Goal: Entertainment & Leisure: Consume media (video, audio)

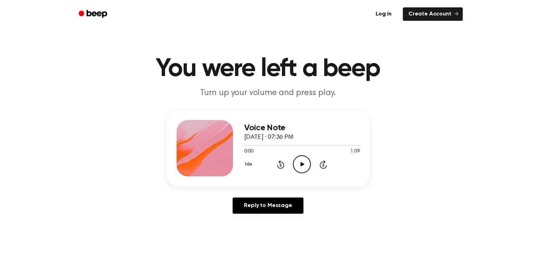
click at [303, 162] on icon "Play Audio" at bounding box center [302, 164] width 18 height 18
drag, startPoint x: 266, startPoint y: 145, endPoint x: 237, endPoint y: 144, distance: 29.6
click at [237, 144] on div "Voice Note [DATE] · 07:36 PM 0:14 1:09 Your browser does not support the [objec…" at bounding box center [268, 148] width 203 height 76
click at [248, 146] on div at bounding box center [301, 145] width 115 height 6
click at [284, 164] on div "1.0x Rewind 5 seconds Play Audio Skip 5 seconds" at bounding box center [301, 164] width 115 height 18
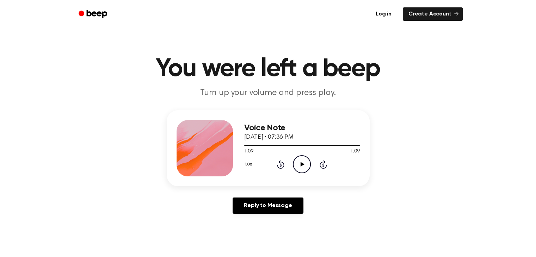
click at [300, 163] on icon at bounding box center [302, 164] width 4 height 5
click at [307, 164] on icon "Pause Audio" at bounding box center [302, 164] width 18 height 18
click at [280, 165] on icon "Rewind 5 seconds" at bounding box center [280, 164] width 8 height 9
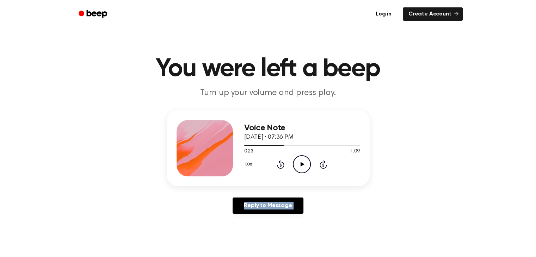
click at [280, 165] on icon "Rewind 5 seconds" at bounding box center [280, 164] width 8 height 9
drag, startPoint x: 301, startPoint y: 165, endPoint x: 308, endPoint y: 117, distance: 48.3
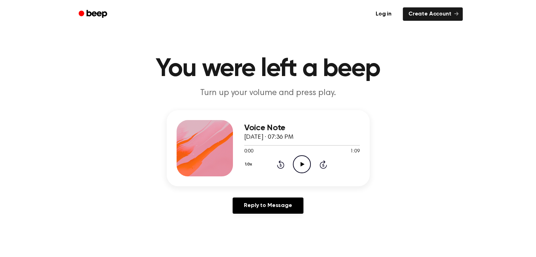
click at [301, 165] on icon at bounding box center [302, 164] width 4 height 5
click at [303, 161] on icon "Pause Audio" at bounding box center [302, 164] width 18 height 18
click at [280, 164] on icon at bounding box center [281, 165] width 2 height 3
click at [301, 167] on icon "Play Audio" at bounding box center [302, 164] width 18 height 18
click at [280, 164] on icon "Rewind 5 seconds" at bounding box center [280, 164] width 8 height 9
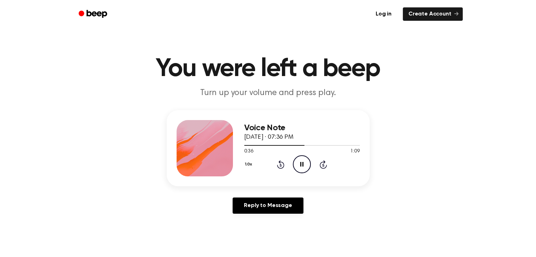
click at [280, 164] on icon "Rewind 5 seconds" at bounding box center [280, 164] width 8 height 9
click at [282, 162] on icon at bounding box center [280, 164] width 7 height 8
click at [275, 165] on div "1.0x Rewind 5 seconds Pause Audio Skip 5 seconds" at bounding box center [301, 164] width 115 height 18
click at [281, 165] on icon "Rewind 5 seconds" at bounding box center [280, 164] width 8 height 9
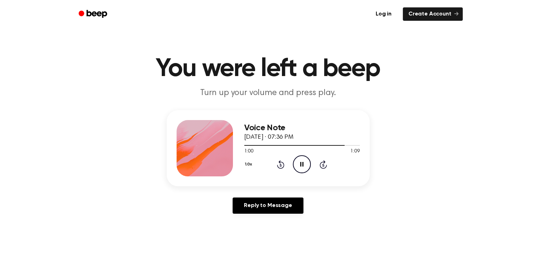
click at [281, 165] on icon "Rewind 5 seconds" at bounding box center [280, 164] width 8 height 9
click at [284, 162] on div "1.0x Rewind 5 seconds Pause Audio Skip 5 seconds" at bounding box center [301, 164] width 115 height 18
click at [283, 164] on icon at bounding box center [280, 164] width 7 height 8
click at [281, 163] on icon "Rewind 5 seconds" at bounding box center [280, 164] width 8 height 9
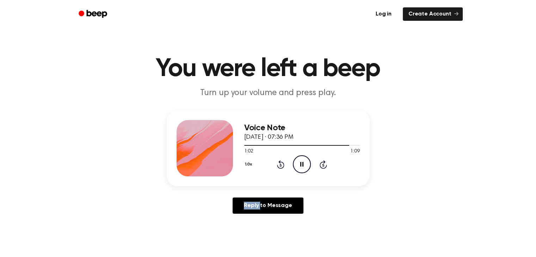
click at [281, 163] on icon "Rewind 5 seconds" at bounding box center [280, 164] width 8 height 9
click at [280, 163] on icon at bounding box center [280, 164] width 7 height 8
click at [280, 162] on icon "Rewind 5 seconds" at bounding box center [280, 164] width 8 height 9
click at [279, 168] on icon at bounding box center [280, 164] width 7 height 8
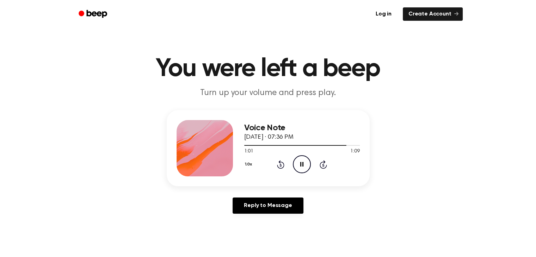
click at [280, 166] on icon "Rewind 5 seconds" at bounding box center [280, 164] width 8 height 9
drag, startPoint x: 300, startPoint y: 163, endPoint x: 325, endPoint y: 112, distance: 56.8
click at [300, 163] on icon at bounding box center [301, 164] width 3 height 5
click at [307, 163] on icon "Play Audio" at bounding box center [302, 164] width 18 height 18
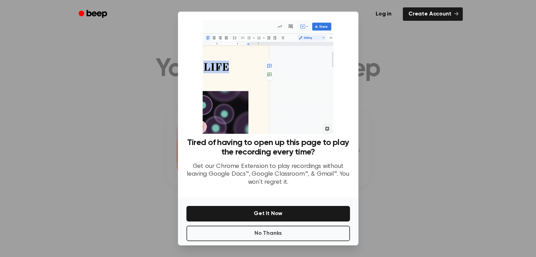
click at [421, 72] on div at bounding box center [268, 128] width 536 height 257
click at [316, 233] on button "No Thanks" at bounding box center [267, 233] width 163 height 15
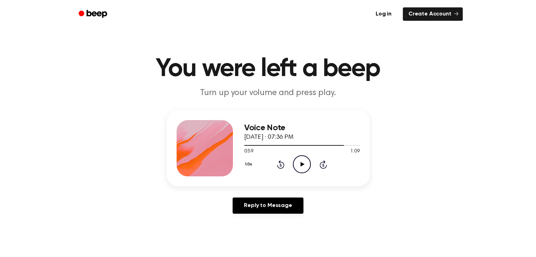
click at [300, 172] on icon "Play Audio" at bounding box center [302, 164] width 18 height 18
click at [277, 163] on icon "Rewind 5 seconds" at bounding box center [280, 164] width 8 height 9
click at [300, 165] on icon "Play Audio" at bounding box center [302, 164] width 18 height 18
click at [280, 167] on icon "Rewind 5 seconds" at bounding box center [280, 164] width 8 height 9
click at [281, 171] on div "1.0x Rewind 5 seconds Play Audio Skip 5 seconds" at bounding box center [301, 164] width 115 height 18
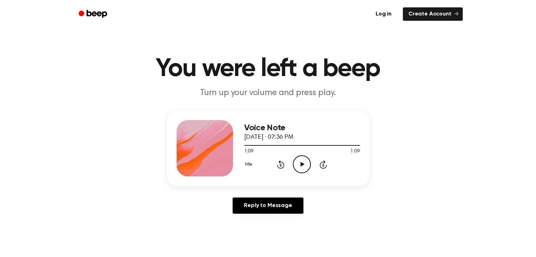
click at [281, 164] on icon "Rewind 5 seconds" at bounding box center [280, 164] width 8 height 9
click at [302, 164] on icon at bounding box center [302, 164] width 4 height 5
click at [283, 168] on icon "Rewind 5 seconds" at bounding box center [280, 164] width 8 height 9
click at [299, 163] on icon "Play Audio" at bounding box center [302, 164] width 18 height 18
click at [279, 168] on icon at bounding box center [280, 164] width 7 height 8
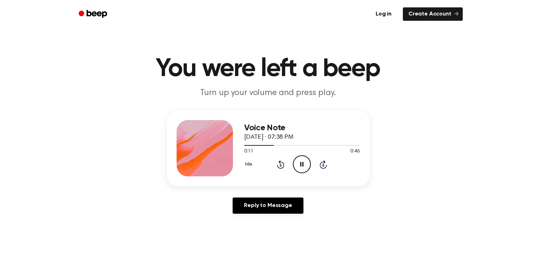
click at [279, 165] on icon "Rewind 5 seconds" at bounding box center [280, 164] width 8 height 9
click at [281, 164] on icon "Rewind 5 seconds" at bounding box center [280, 164] width 8 height 9
click at [283, 162] on div "1.0x Rewind 5 seconds Pause Audio Skip 5 seconds" at bounding box center [301, 164] width 115 height 18
click at [283, 162] on icon "Rewind 5 seconds" at bounding box center [280, 164] width 8 height 9
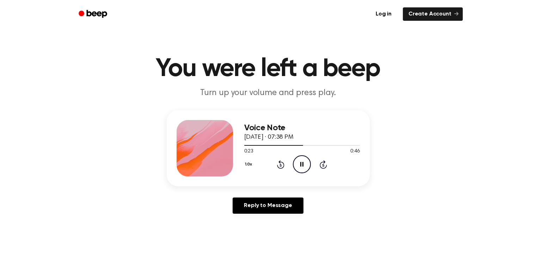
click at [281, 162] on icon "Rewind 5 seconds" at bounding box center [280, 164] width 8 height 9
click at [280, 164] on icon at bounding box center [281, 165] width 2 height 3
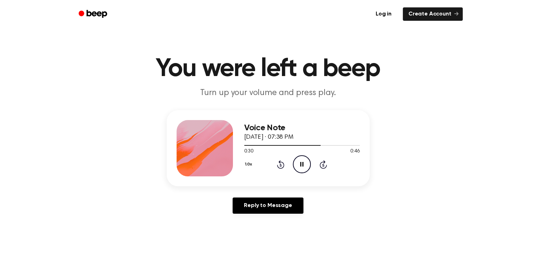
click at [280, 160] on icon at bounding box center [280, 164] width 7 height 8
click at [278, 164] on icon "Rewind 5 seconds" at bounding box center [280, 164] width 8 height 9
click at [279, 162] on icon at bounding box center [280, 164] width 7 height 8
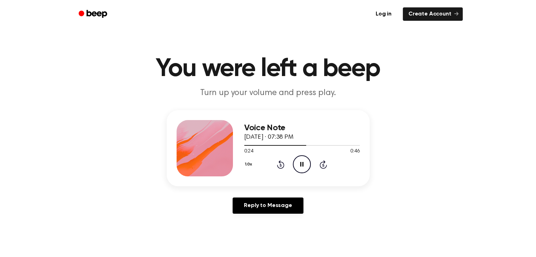
click at [301, 164] on icon "Pause Audio" at bounding box center [302, 164] width 18 height 18
click at [281, 166] on icon "Rewind 5 seconds" at bounding box center [280, 164] width 8 height 9
drag, startPoint x: 296, startPoint y: 163, endPoint x: 304, endPoint y: 151, distance: 14.2
click at [296, 163] on icon "Play Audio" at bounding box center [302, 164] width 18 height 18
click at [281, 162] on icon at bounding box center [280, 164] width 7 height 8
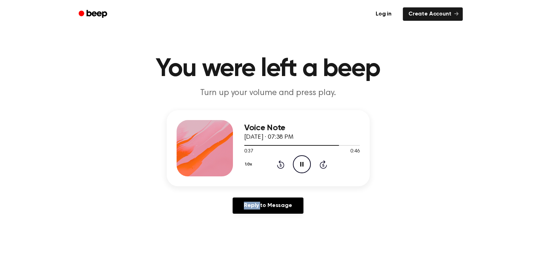
click at [281, 162] on icon at bounding box center [280, 164] width 7 height 8
click at [284, 165] on div "1.0x Rewind 5 seconds Pause Audio Skip 5 seconds" at bounding box center [301, 164] width 115 height 18
click at [279, 165] on icon "Rewind 5 seconds" at bounding box center [280, 164] width 8 height 9
click at [278, 172] on div "1.0x Rewind 5 seconds Pause Audio Skip 5 seconds" at bounding box center [301, 164] width 115 height 18
click at [278, 167] on icon at bounding box center [280, 164] width 7 height 8
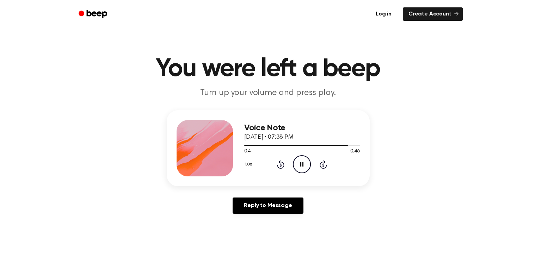
drag, startPoint x: 301, startPoint y: 165, endPoint x: 306, endPoint y: 140, distance: 25.0
click at [301, 165] on icon "Pause Audio" at bounding box center [302, 164] width 18 height 18
click at [283, 162] on icon "Rewind 5 seconds" at bounding box center [280, 164] width 8 height 9
click at [297, 165] on icon "Play Audio" at bounding box center [302, 164] width 18 height 18
click at [279, 163] on icon "Rewind 5 seconds" at bounding box center [280, 164] width 8 height 9
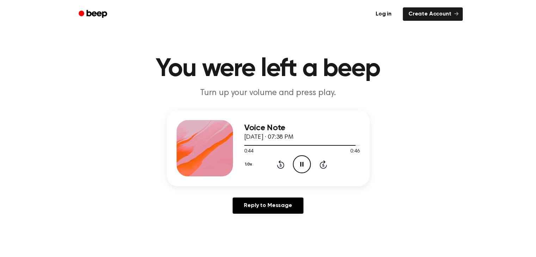
click at [280, 169] on div "1.0x Rewind 5 seconds Pause Audio Skip 5 seconds" at bounding box center [301, 164] width 115 height 18
click at [280, 167] on icon "Rewind 5 seconds" at bounding box center [280, 164] width 8 height 9
click at [281, 162] on icon "Rewind 5 seconds" at bounding box center [280, 164] width 8 height 9
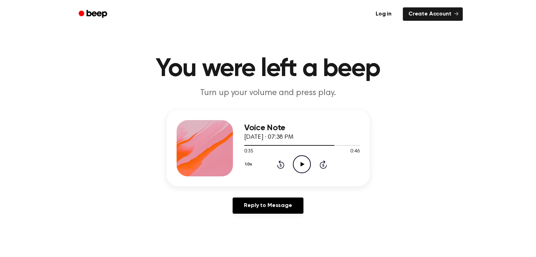
click at [301, 169] on icon "Play Audio" at bounding box center [302, 164] width 18 height 18
drag, startPoint x: 279, startPoint y: 164, endPoint x: 290, endPoint y: 165, distance: 11.3
click at [280, 164] on icon "Rewind 5 seconds" at bounding box center [280, 164] width 8 height 9
click at [308, 163] on icon "Play Audio" at bounding box center [302, 164] width 18 height 18
click at [279, 163] on icon "Rewind 5 seconds" at bounding box center [280, 164] width 8 height 9
